Goal: Task Accomplishment & Management: Use online tool/utility

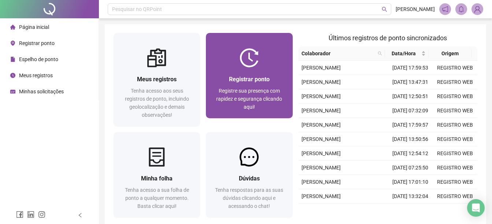
click at [240, 73] on div "Registrar ponto Registre sua presença com rapidez e segurança clicando aqui!" at bounding box center [249, 92] width 86 height 51
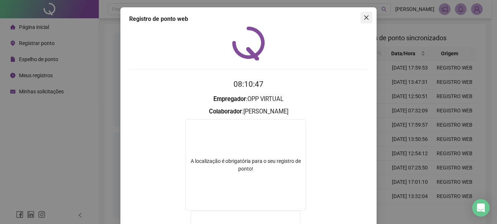
click at [364, 18] on icon "close" at bounding box center [366, 17] width 4 height 4
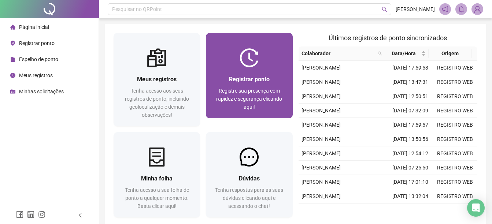
click at [232, 70] on div "Registrar ponto Registre sua presença com rapidez e segurança clicando aqui!" at bounding box center [249, 92] width 86 height 51
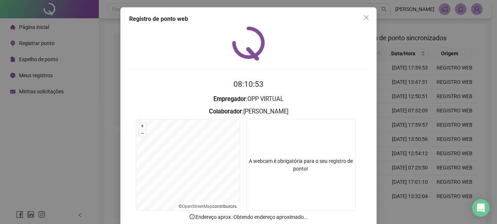
scroll to position [37, 0]
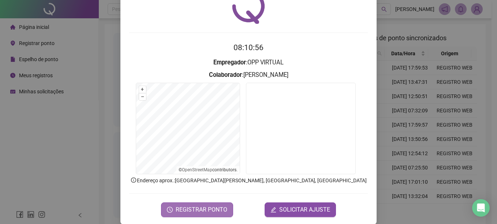
click at [197, 208] on span "REGISTRAR PONTO" at bounding box center [202, 209] width 52 height 9
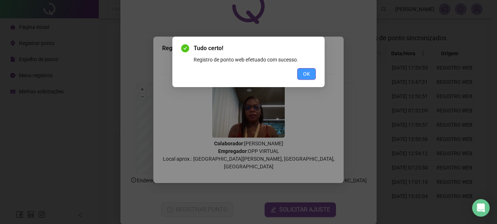
click at [303, 73] on span "OK" at bounding box center [306, 74] width 7 height 8
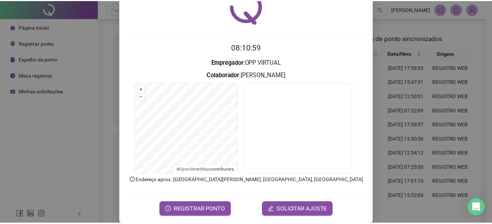
scroll to position [0, 0]
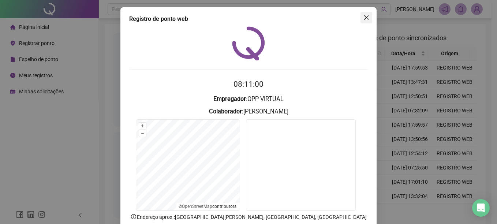
click at [368, 17] on span "Close" at bounding box center [367, 18] width 12 height 6
